Goal: Information Seeking & Learning: Check status

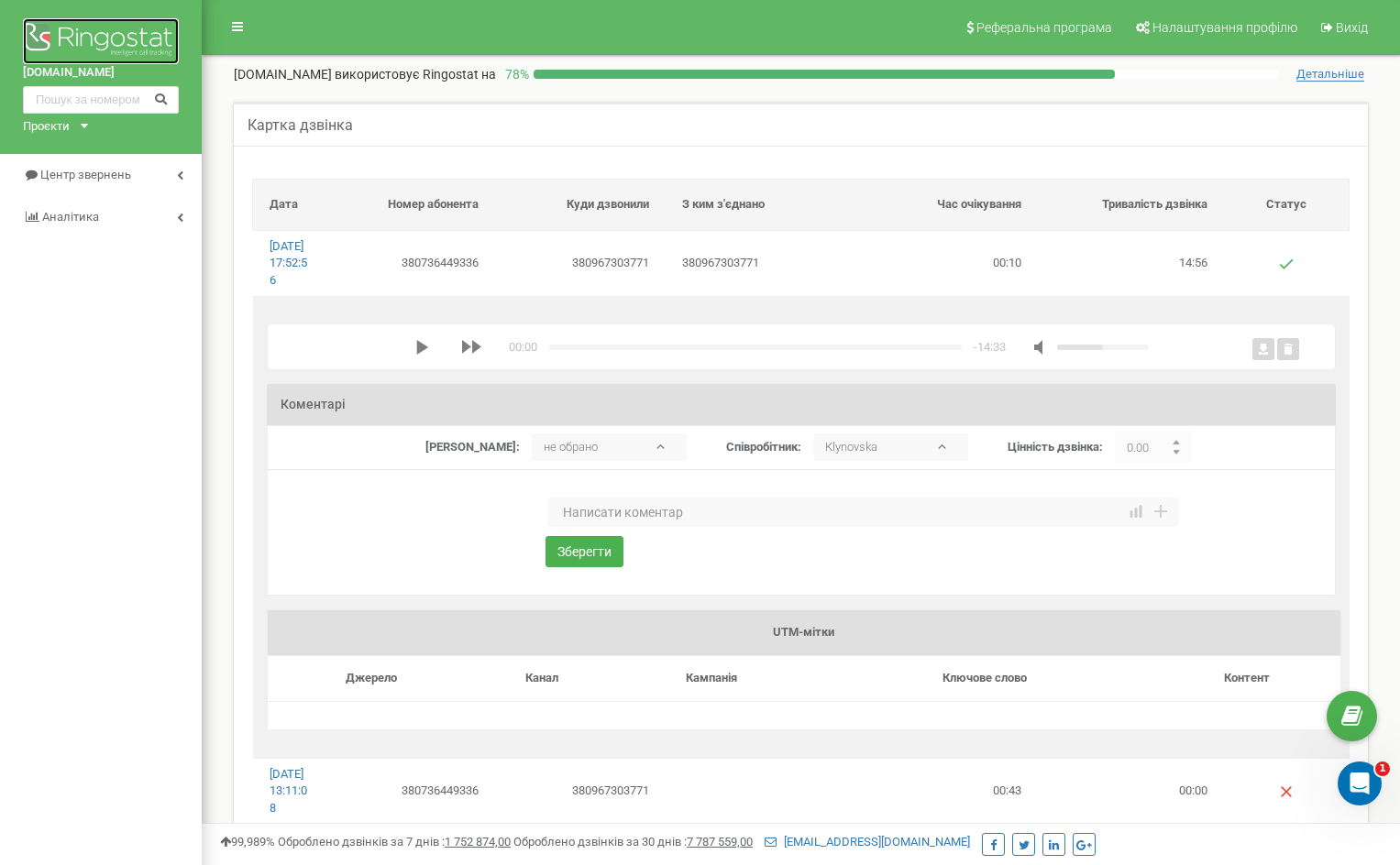
click at [66, 34] on img at bounding box center [100, 41] width 156 height 46
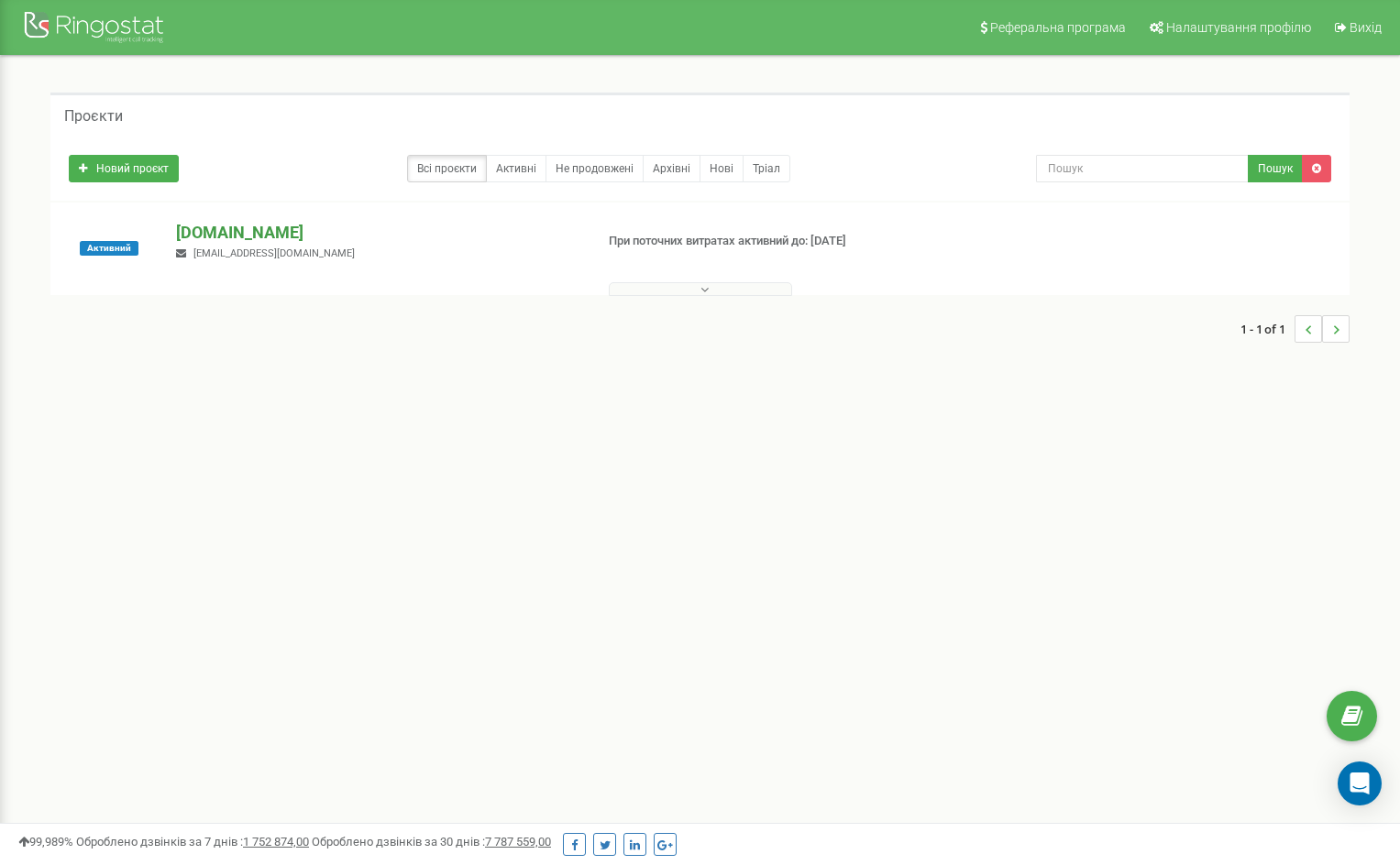
click at [236, 231] on p "[DOMAIN_NAME]" at bounding box center [377, 232] width 402 height 24
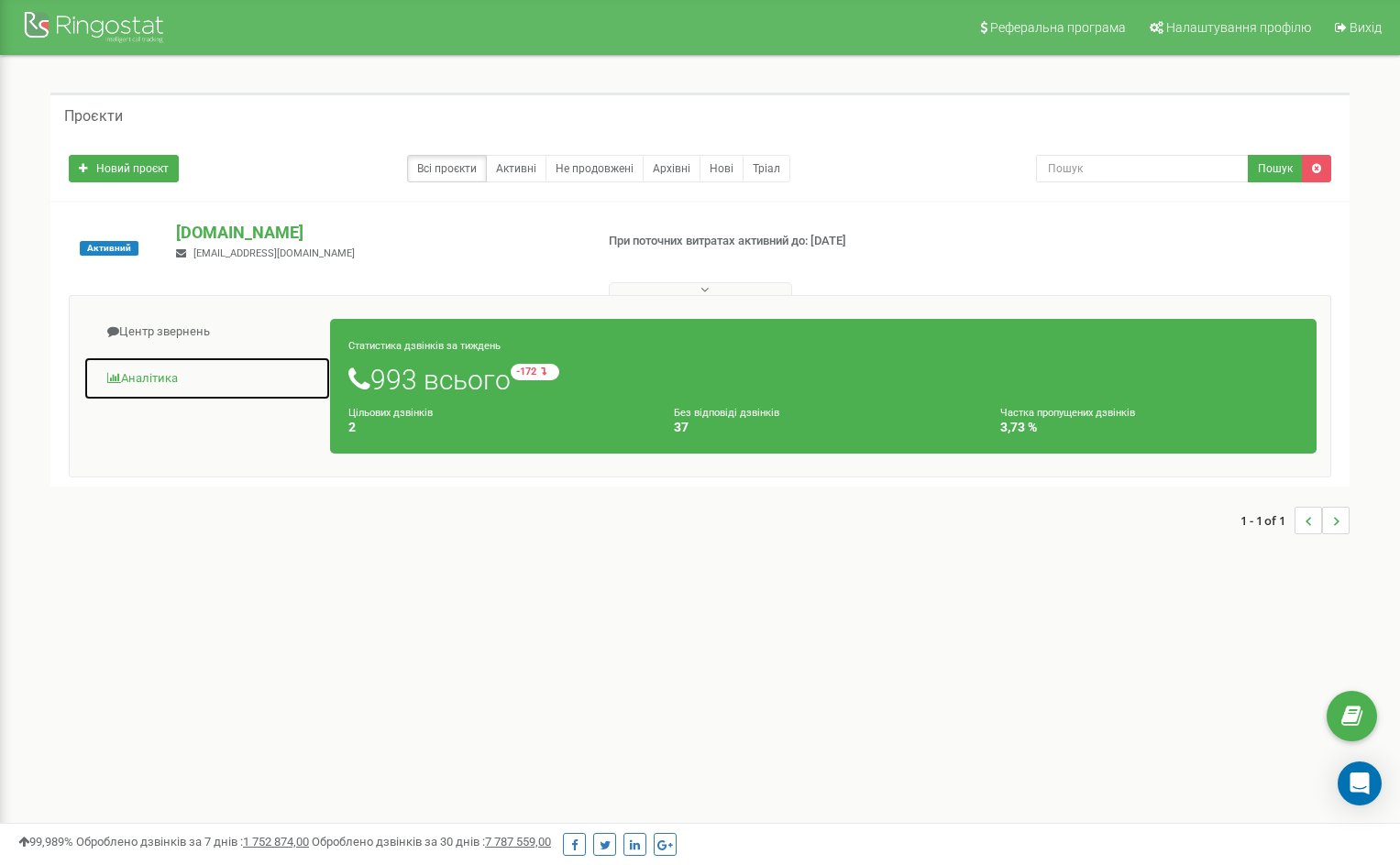
click at [158, 373] on link "Аналiтика" at bounding box center [207, 378] width 247 height 45
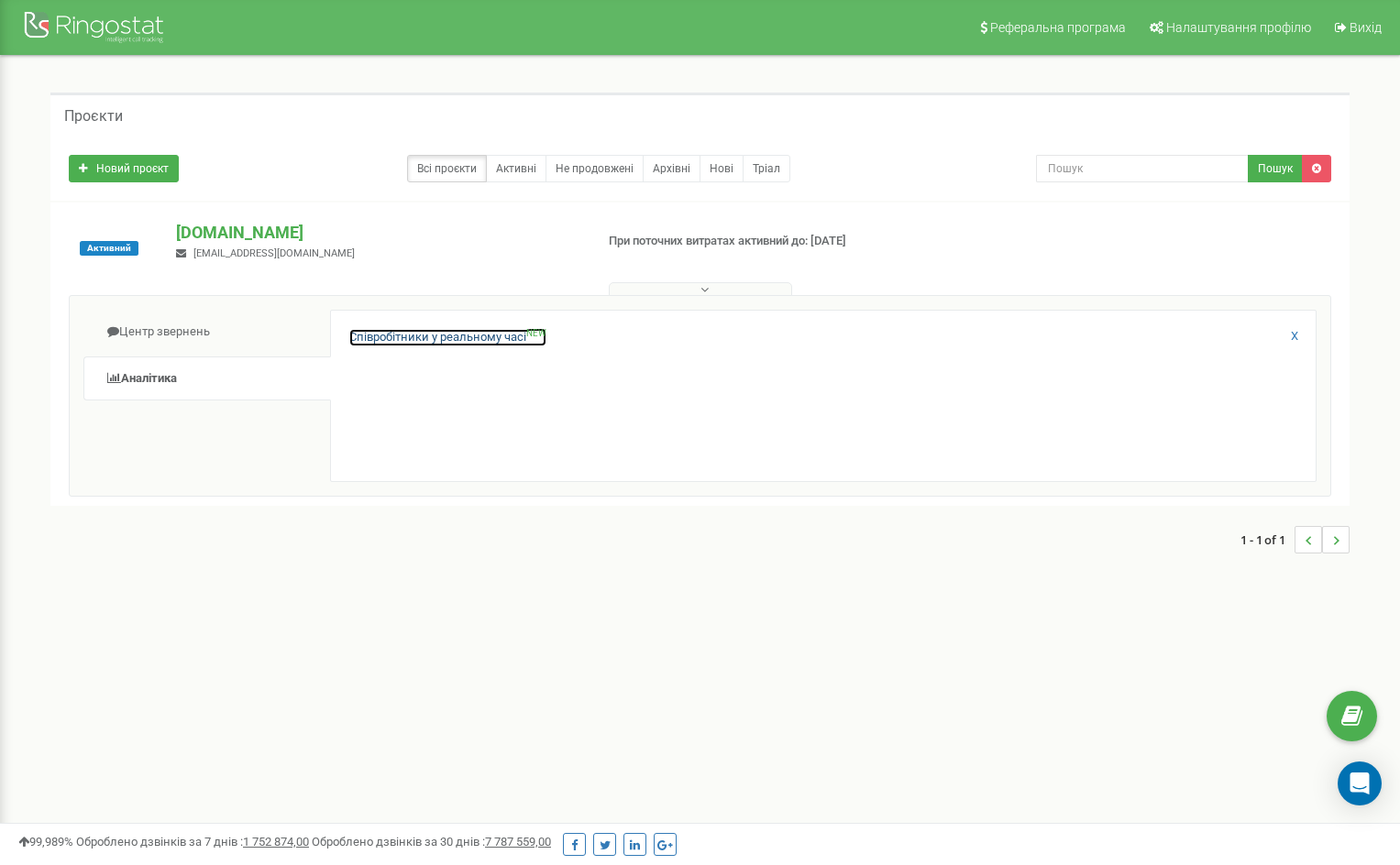
click at [453, 335] on link "Співробітники у реальному часі NEW" at bounding box center [448, 338] width 197 height 18
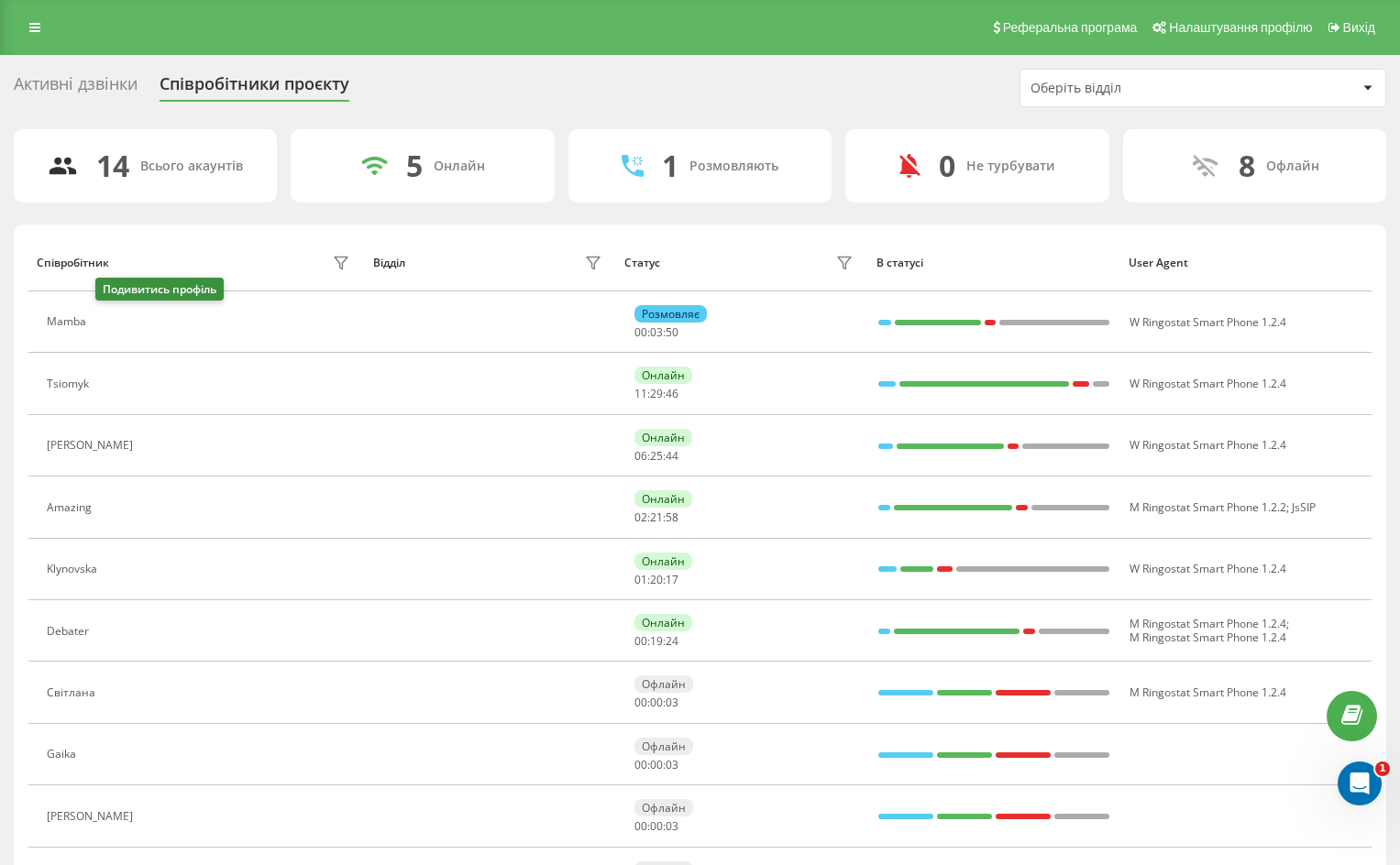
click at [110, 326] on icon at bounding box center [108, 322] width 5 height 9
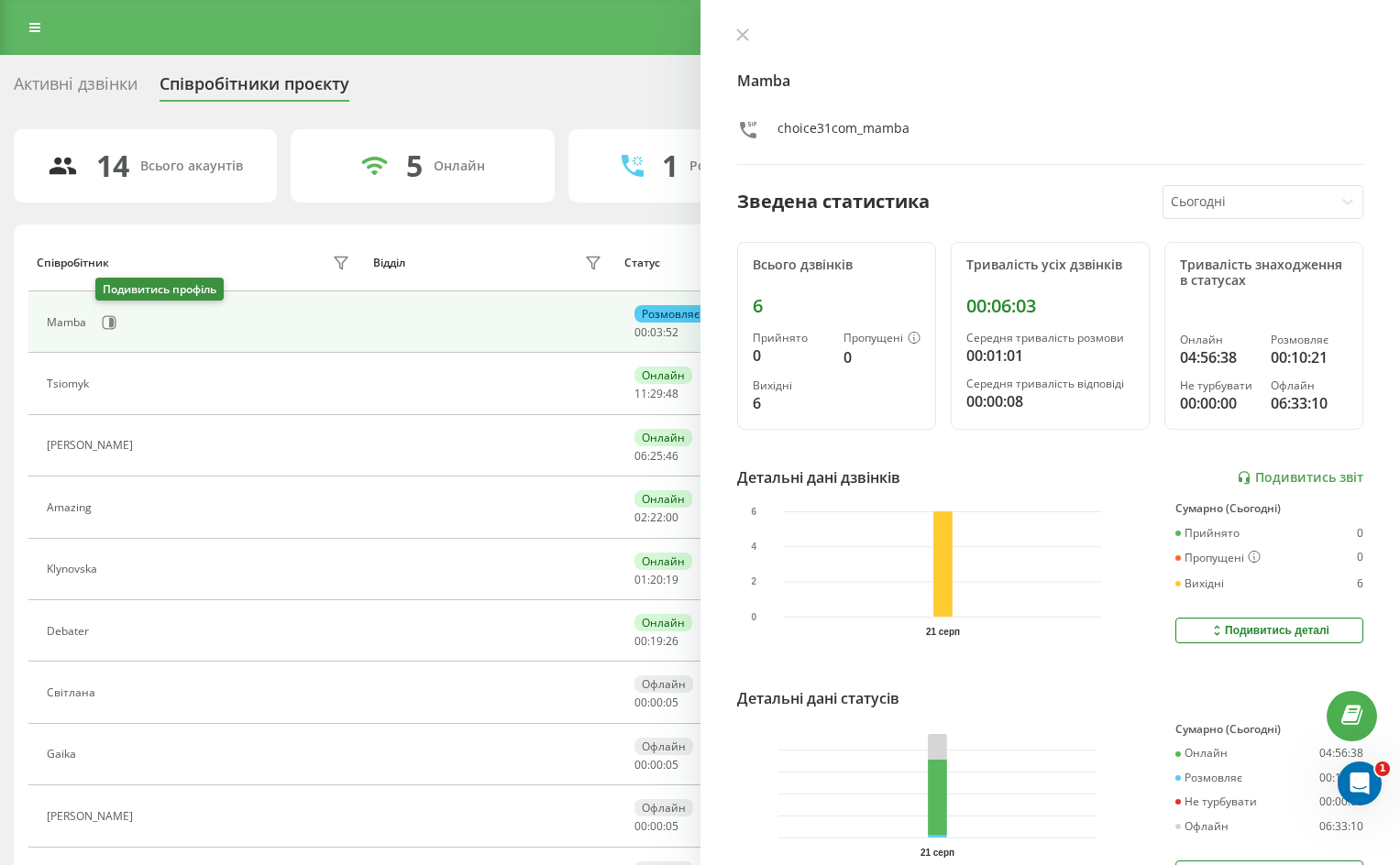
click at [110, 326] on icon at bounding box center [111, 322] width 5 height 9
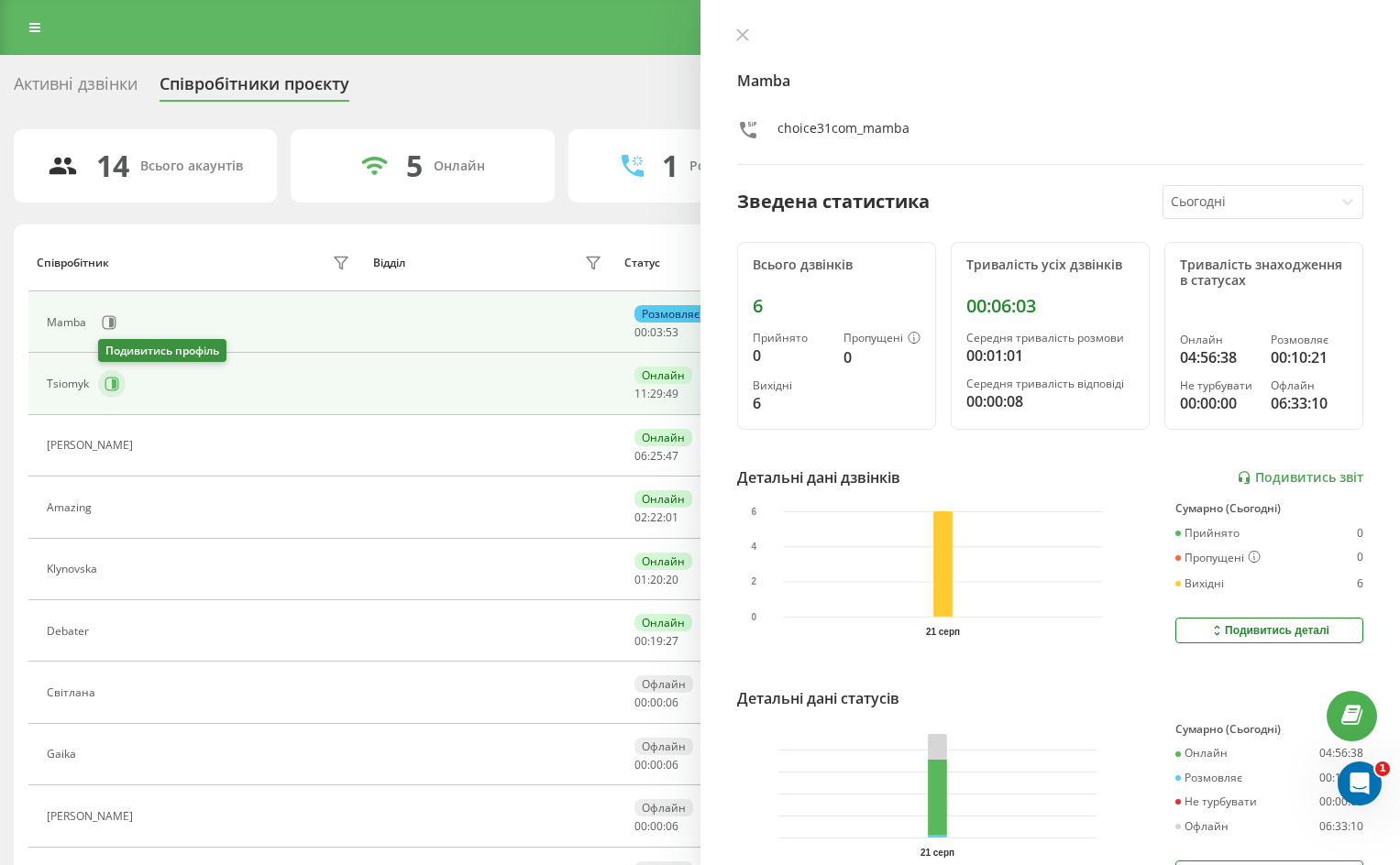
click at [107, 387] on icon at bounding box center [111, 383] width 15 height 15
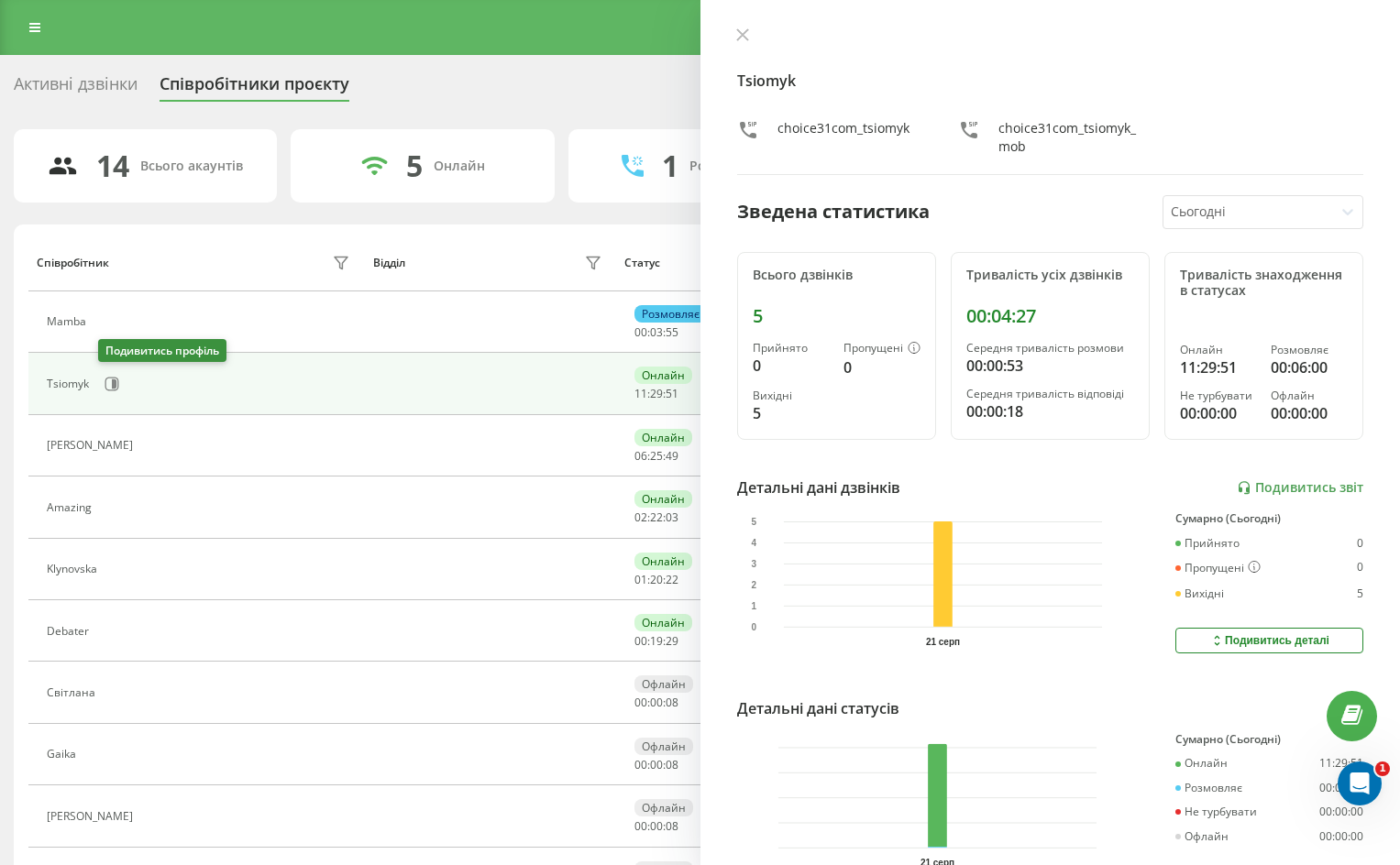
click at [107, 388] on icon at bounding box center [111, 383] width 15 height 15
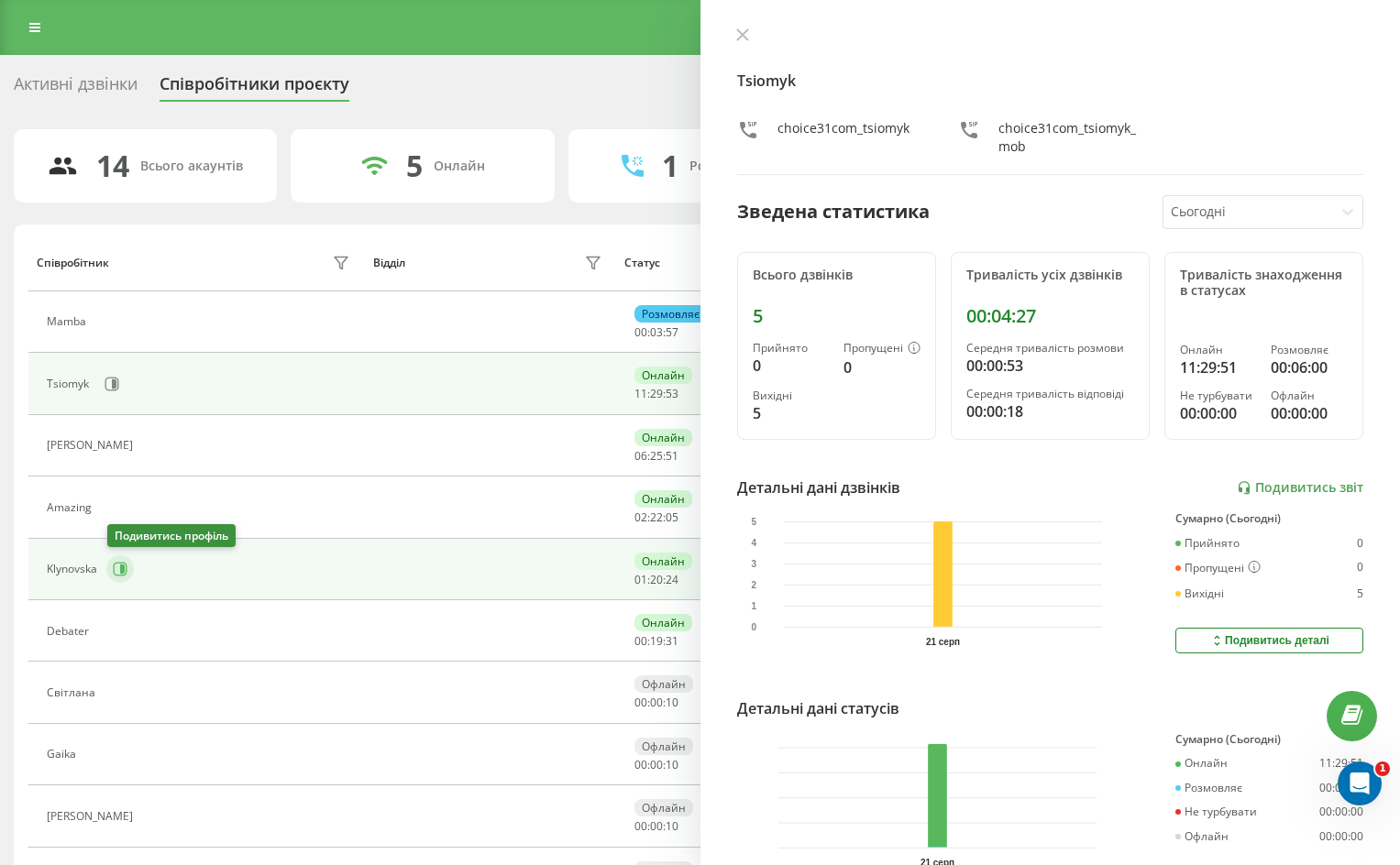
click at [122, 572] on icon at bounding box center [122, 568] width 5 height 9
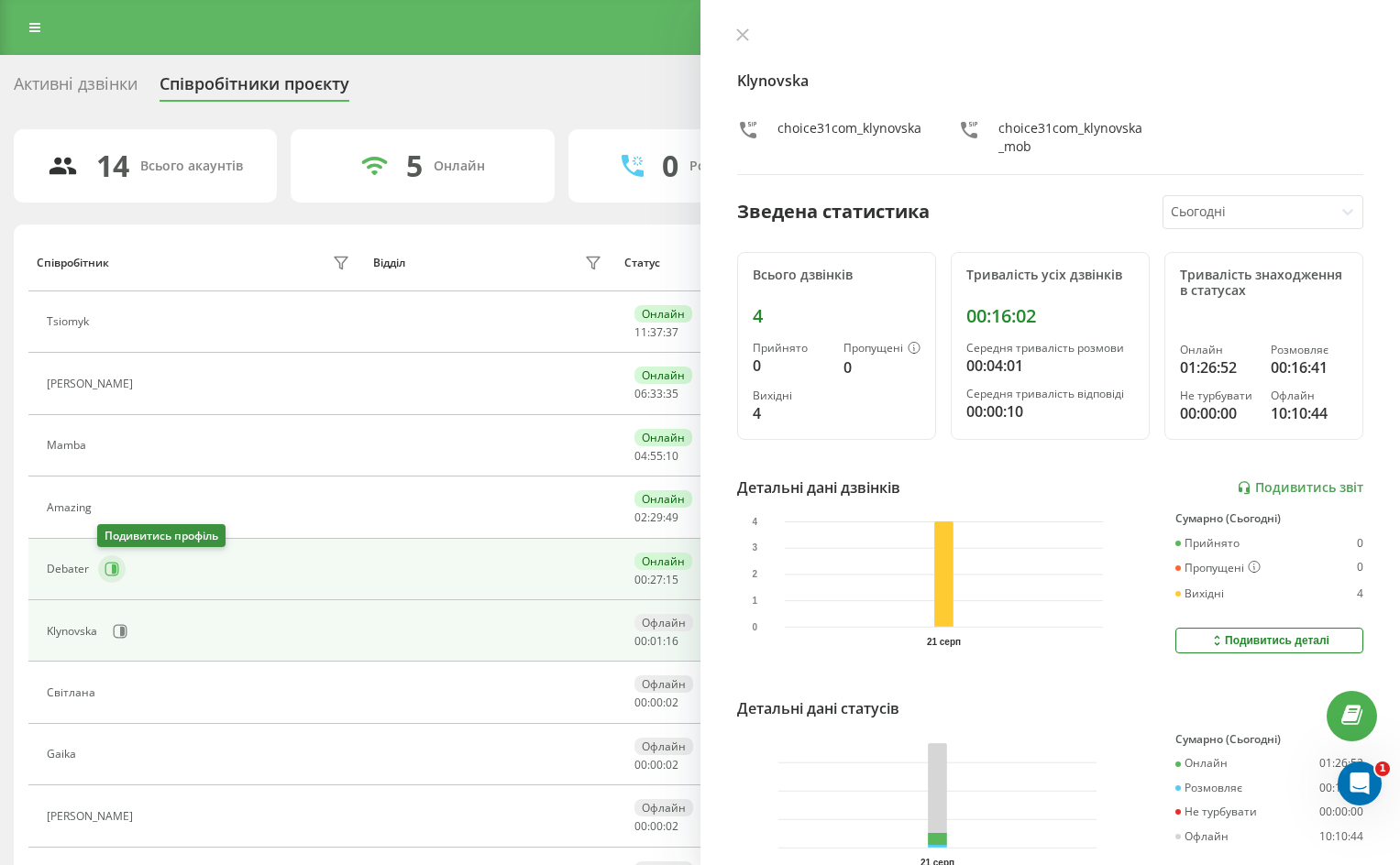
click at [108, 574] on icon at bounding box center [111, 569] width 15 height 15
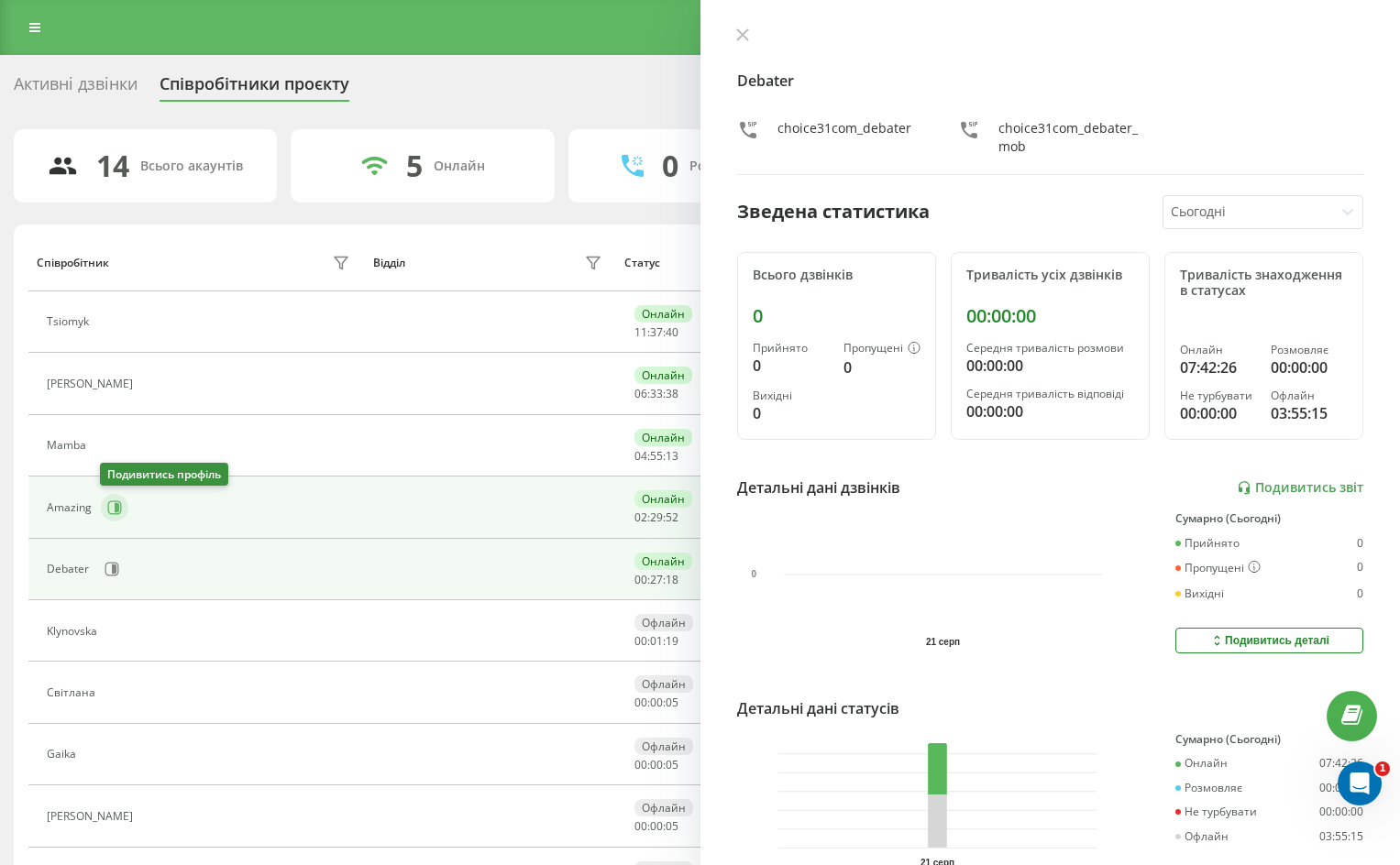
click at [115, 508] on icon at bounding box center [116, 507] width 5 height 9
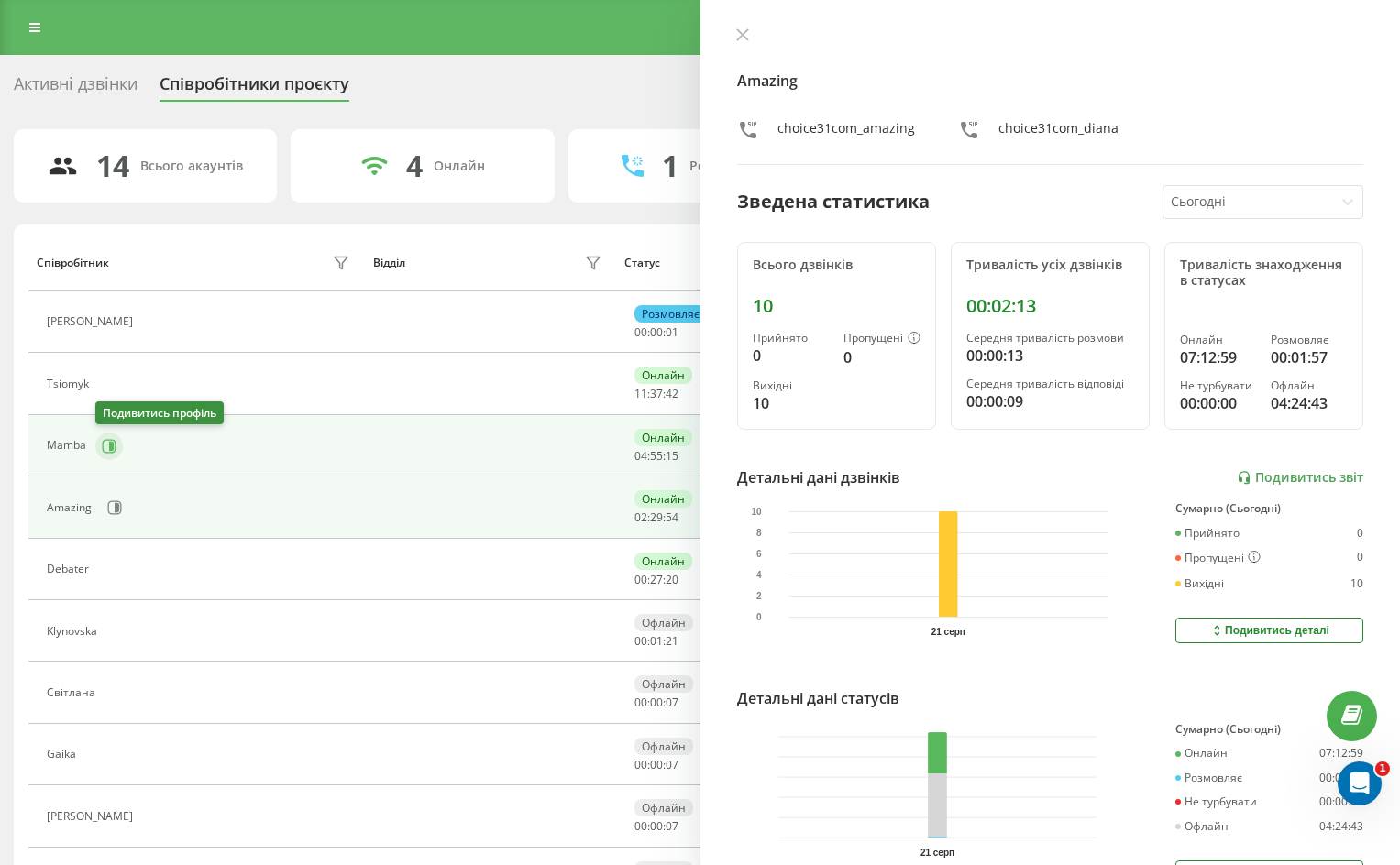
click at [115, 444] on icon at bounding box center [109, 446] width 14 height 14
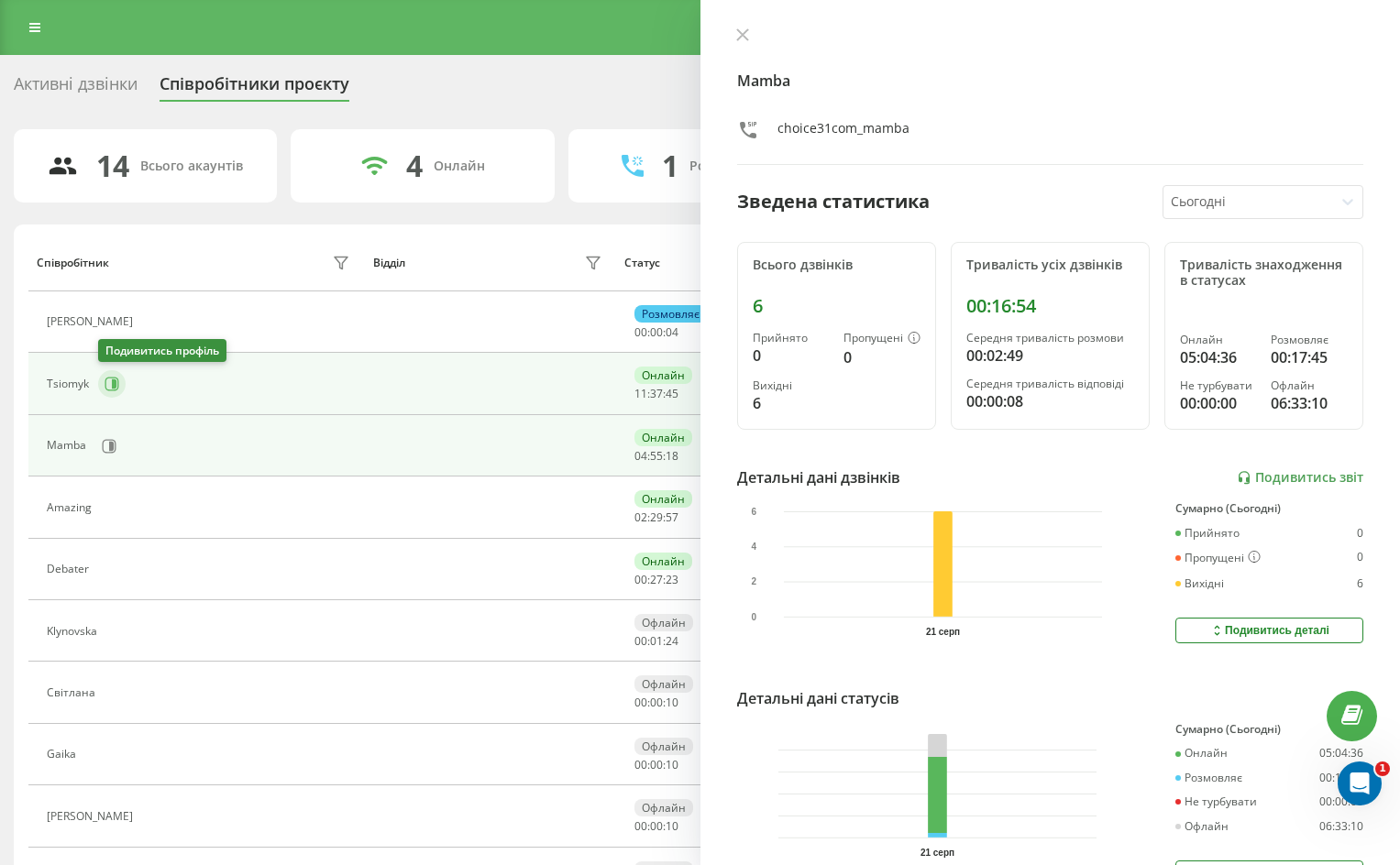
click at [112, 380] on icon at bounding box center [114, 383] width 5 height 9
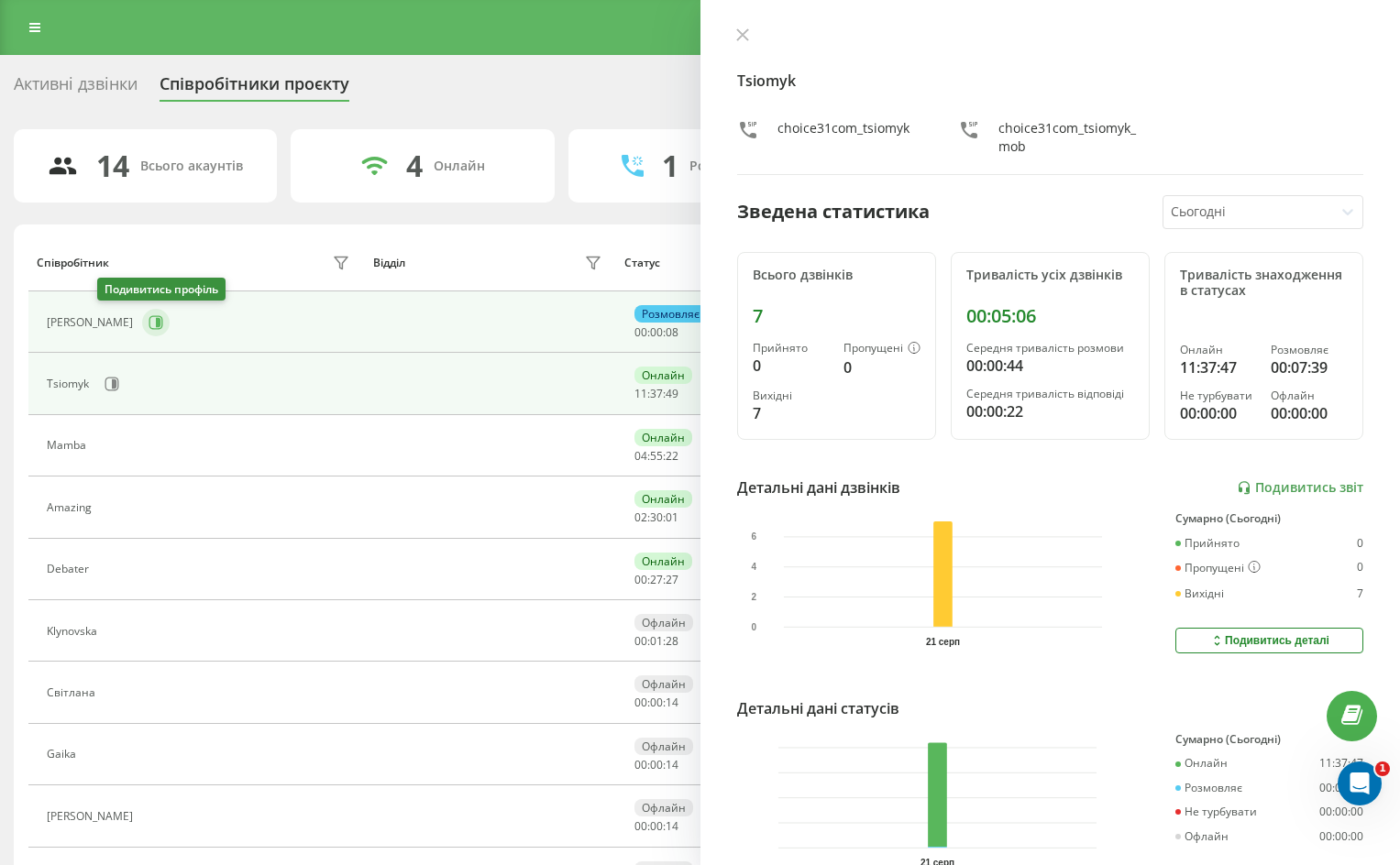
click at [148, 322] on icon at bounding box center [155, 322] width 15 height 15
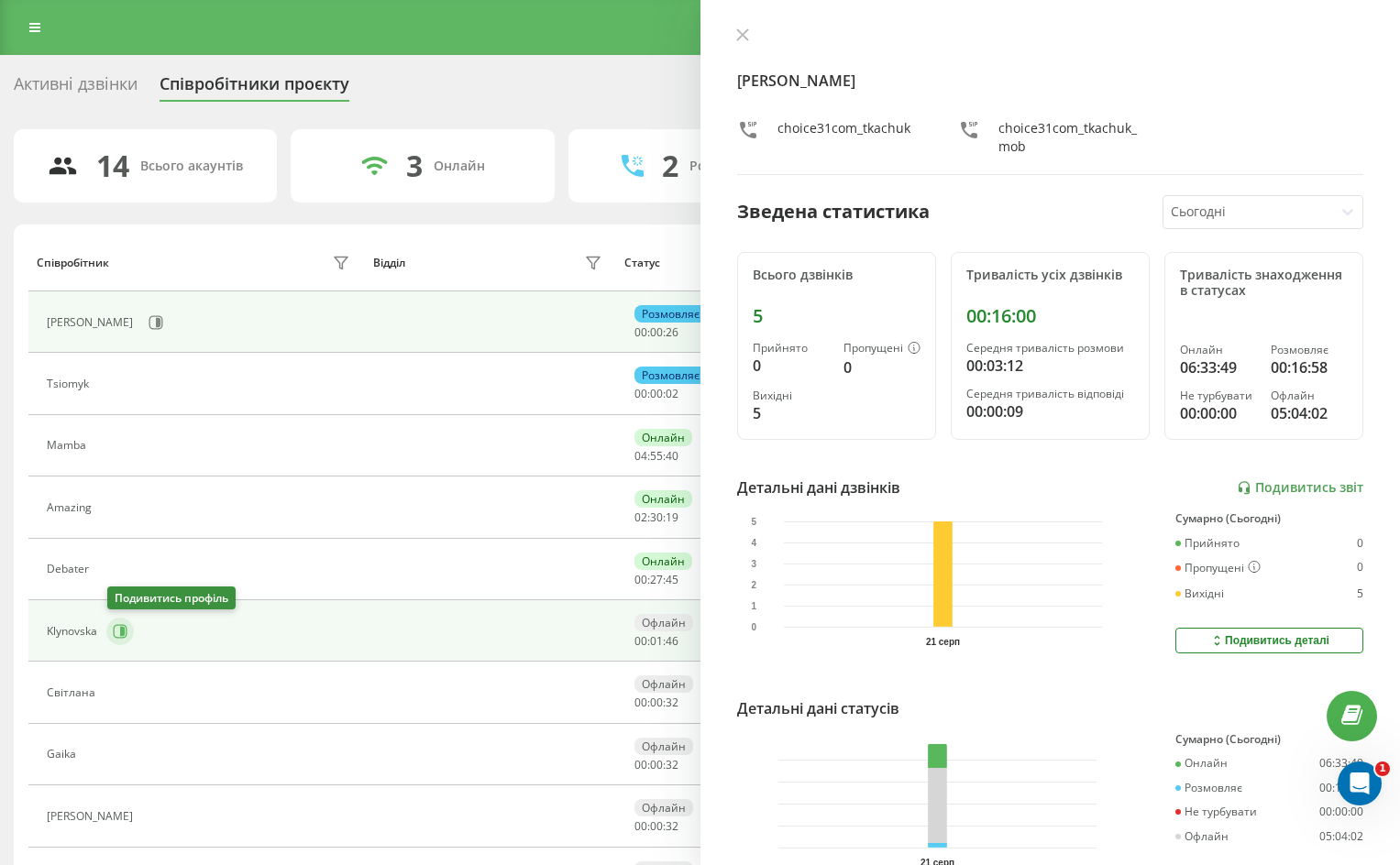
click at [116, 628] on icon at bounding box center [119, 631] width 15 height 15
